Goal: Transaction & Acquisition: Purchase product/service

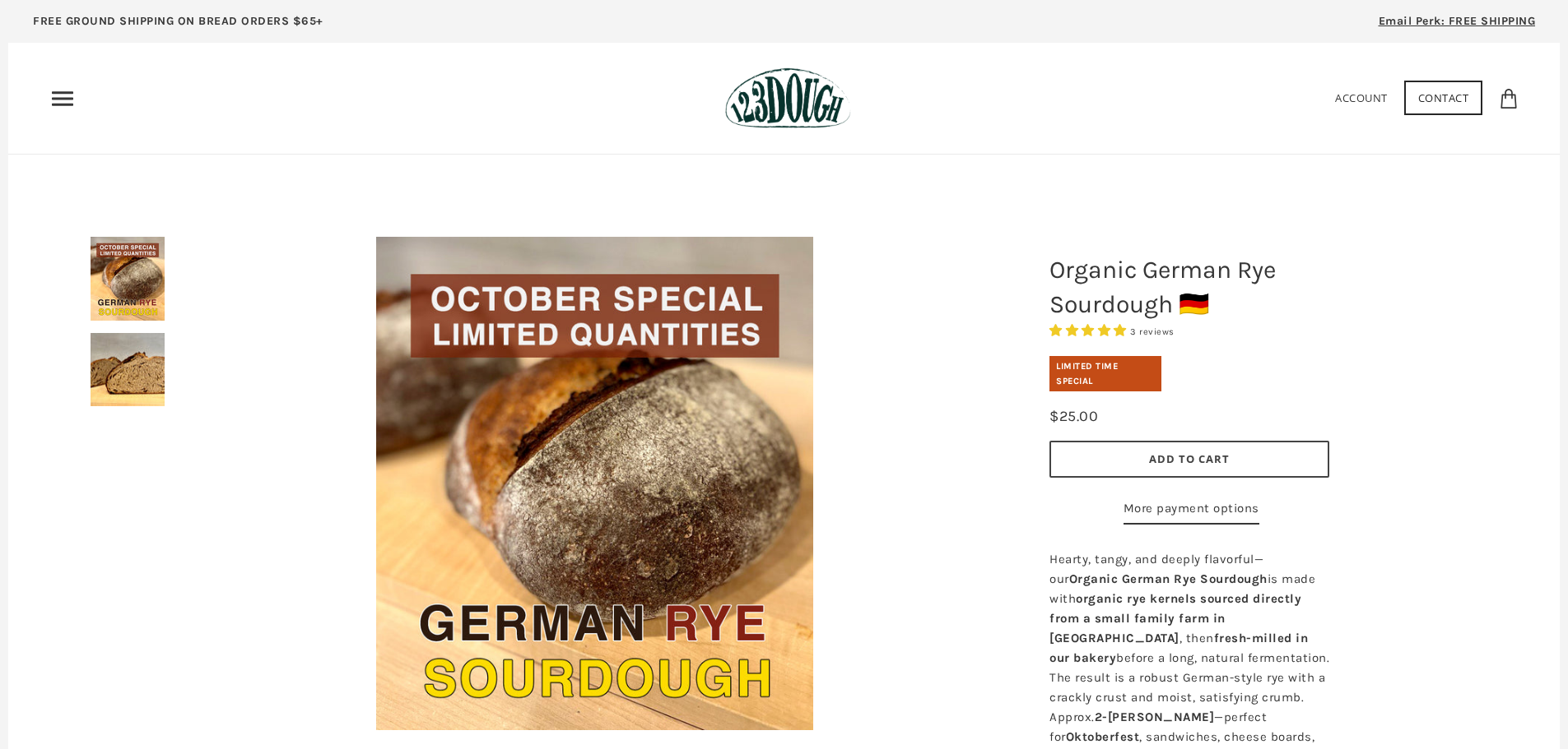
click at [56, 102] on icon "Primary" at bounding box center [62, 98] width 26 height 26
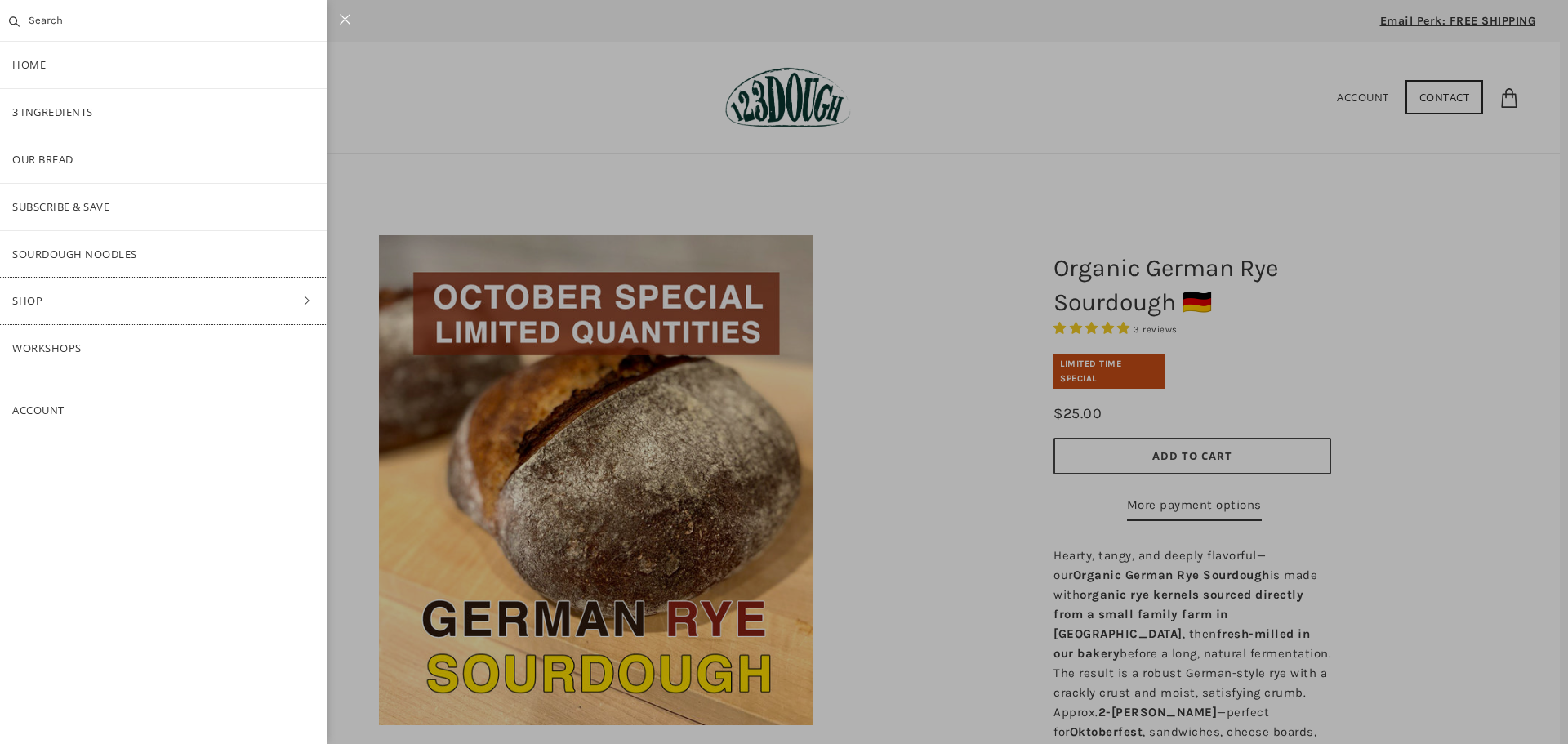
click at [309, 299] on icon at bounding box center [307, 300] width 24 height 11
click at [42, 209] on link "Bread" at bounding box center [163, 207] width 326 height 47
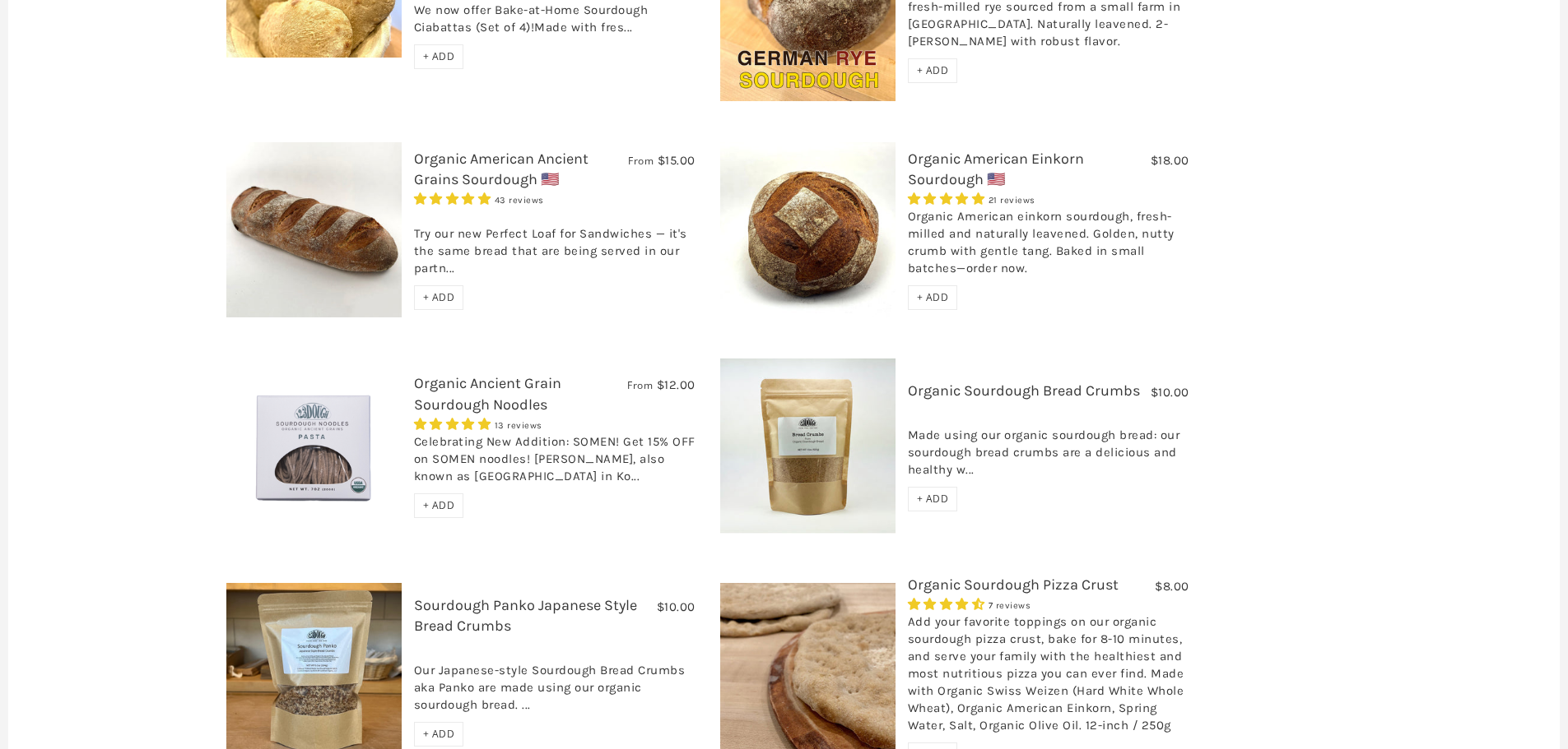
scroll to position [905, 0]
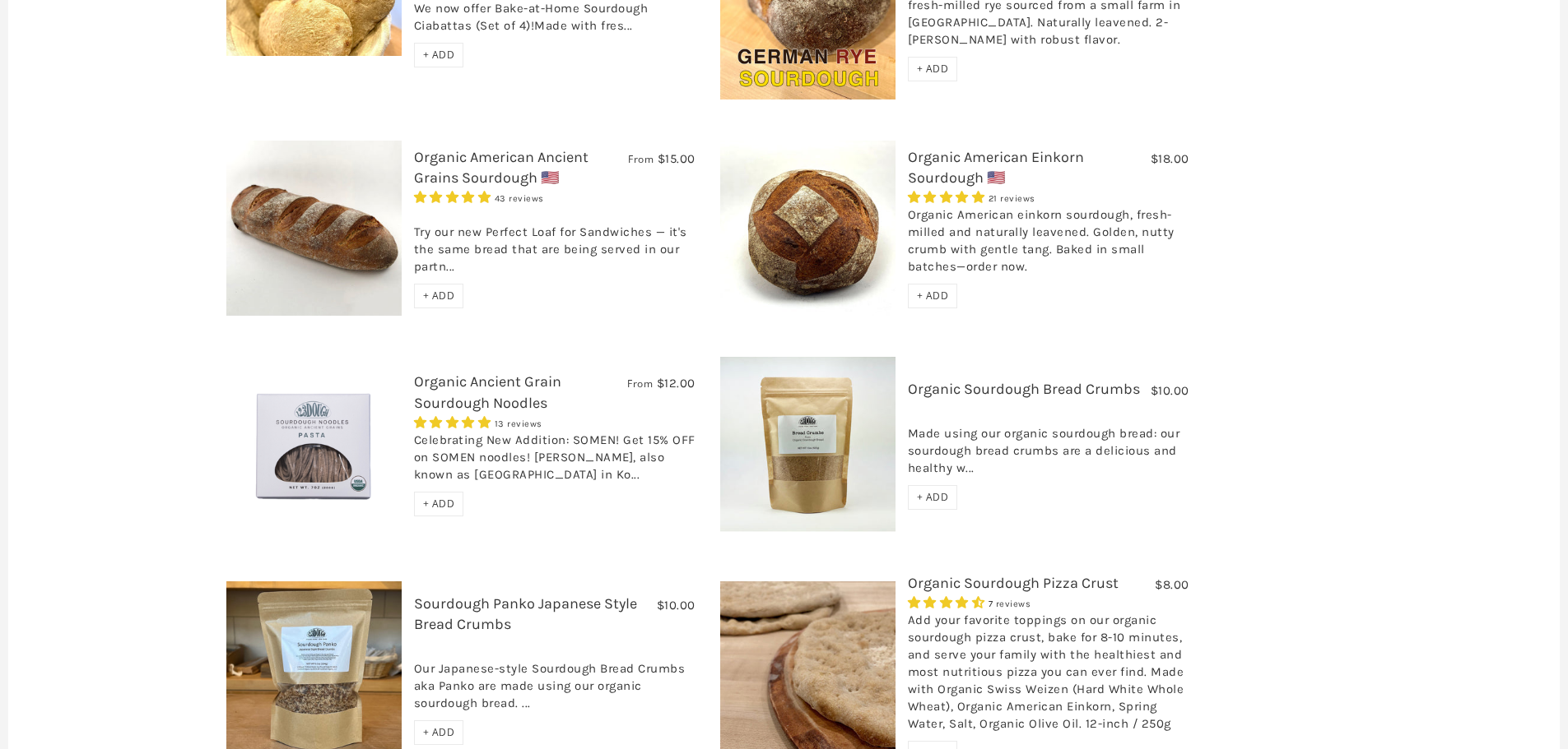
click at [1025, 574] on link "Organic Sourdough Pizza Crust" at bounding box center [1013, 582] width 211 height 18
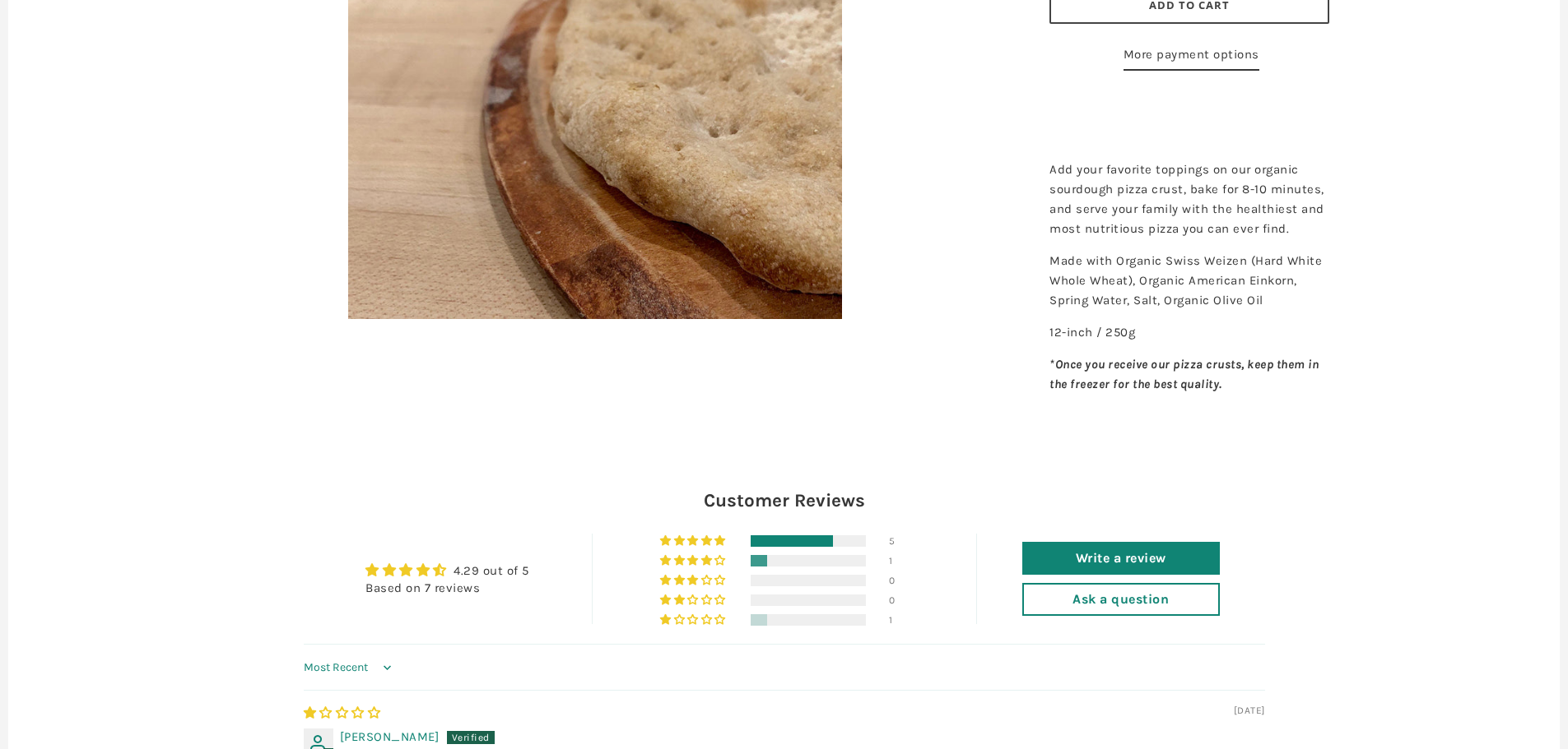
click at [637, 164] on img at bounding box center [595, 73] width 494 height 494
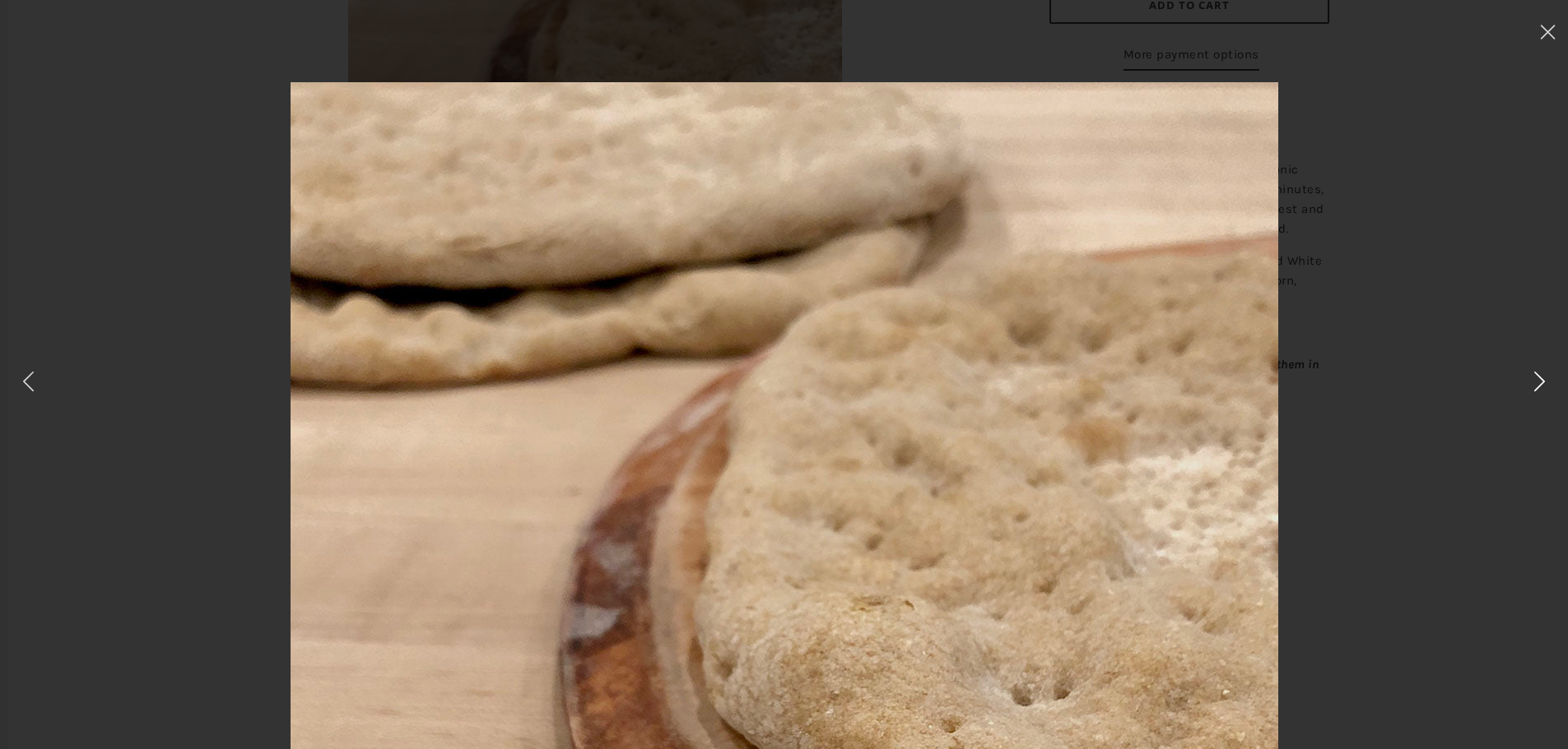
click at [1539, 385] on icon at bounding box center [1540, 381] width 24 height 23
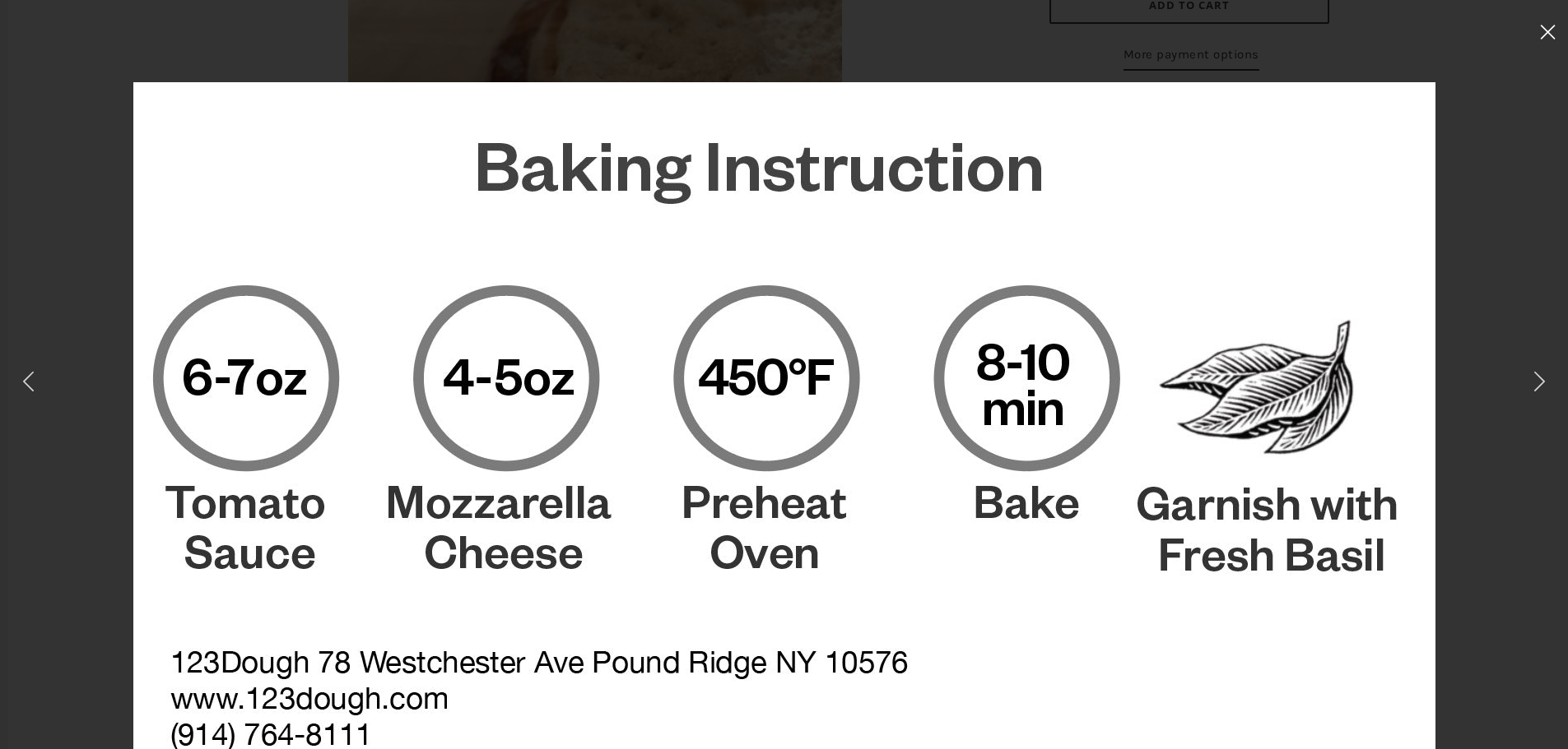
click at [1549, 32] on icon at bounding box center [1547, 32] width 15 height 15
